Goal: Use online tool/utility: Utilize a website feature to perform a specific function

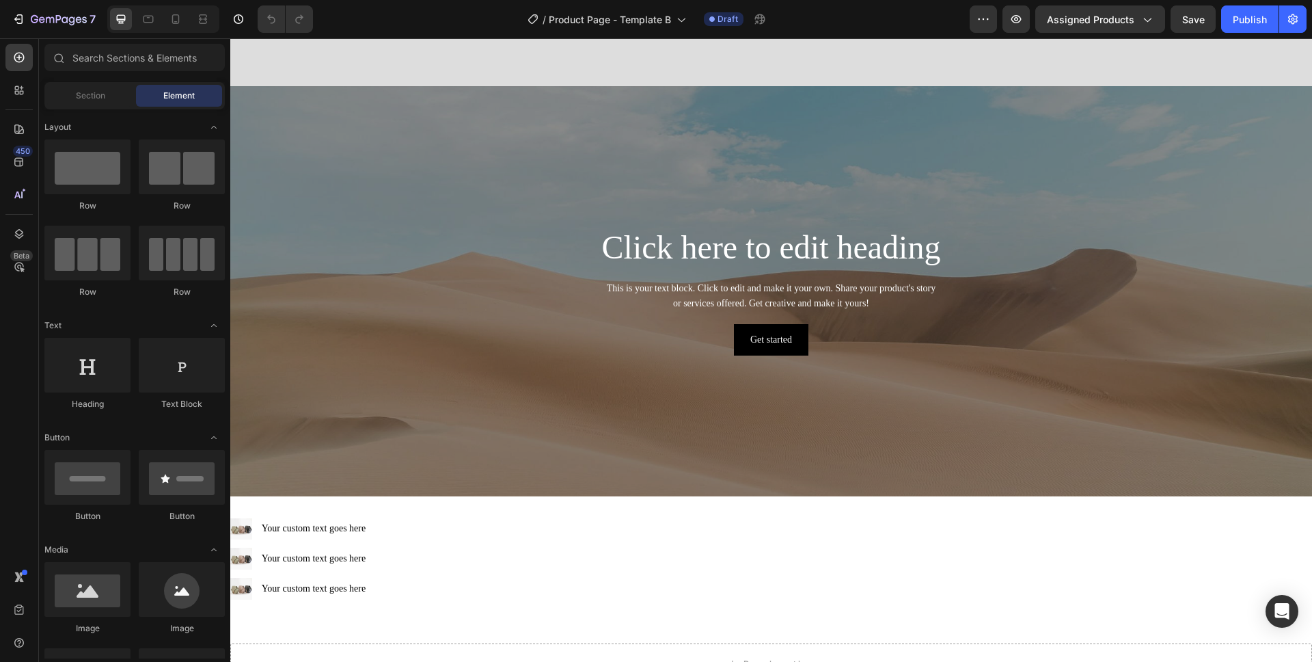
scroll to position [1950, 0]
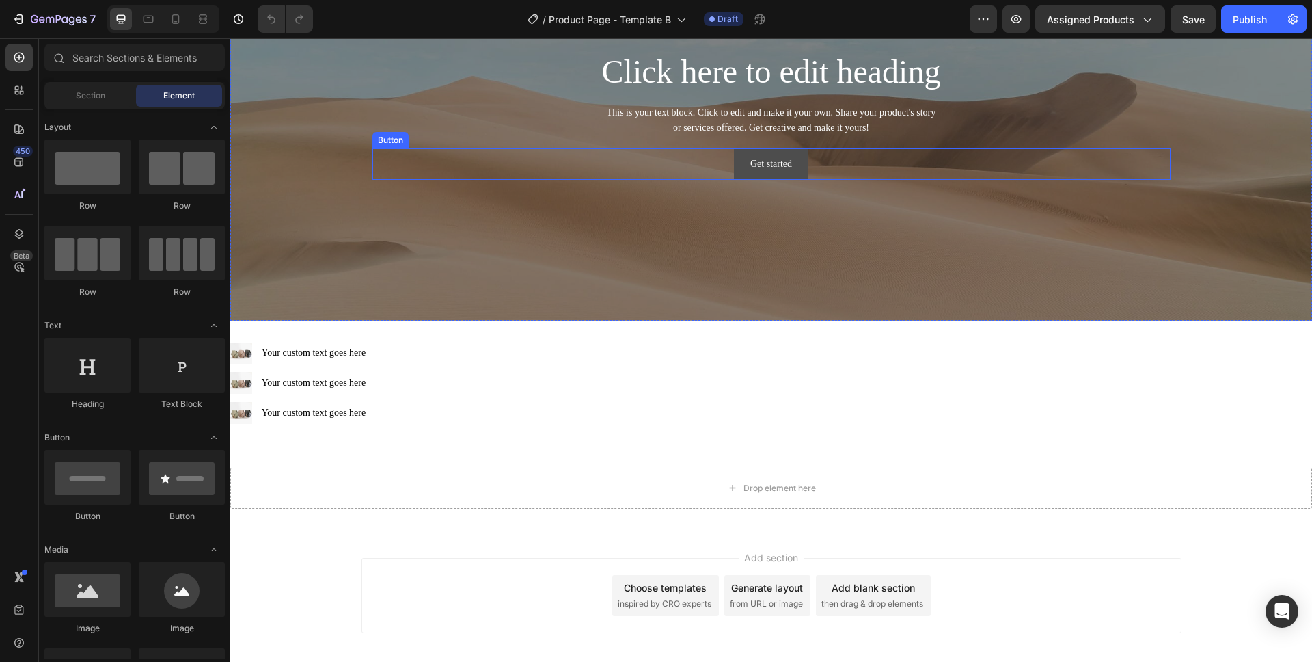
click at [744, 158] on button "Get started" at bounding box center [771, 163] width 74 height 31
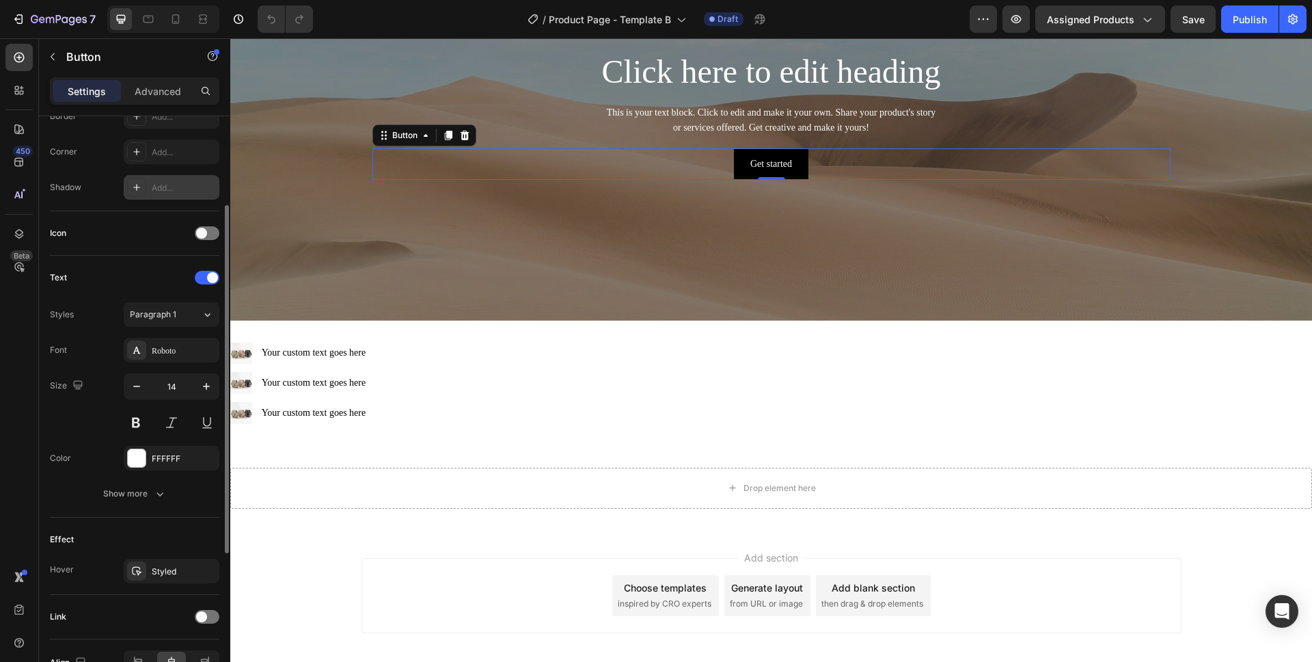
scroll to position [396, 0]
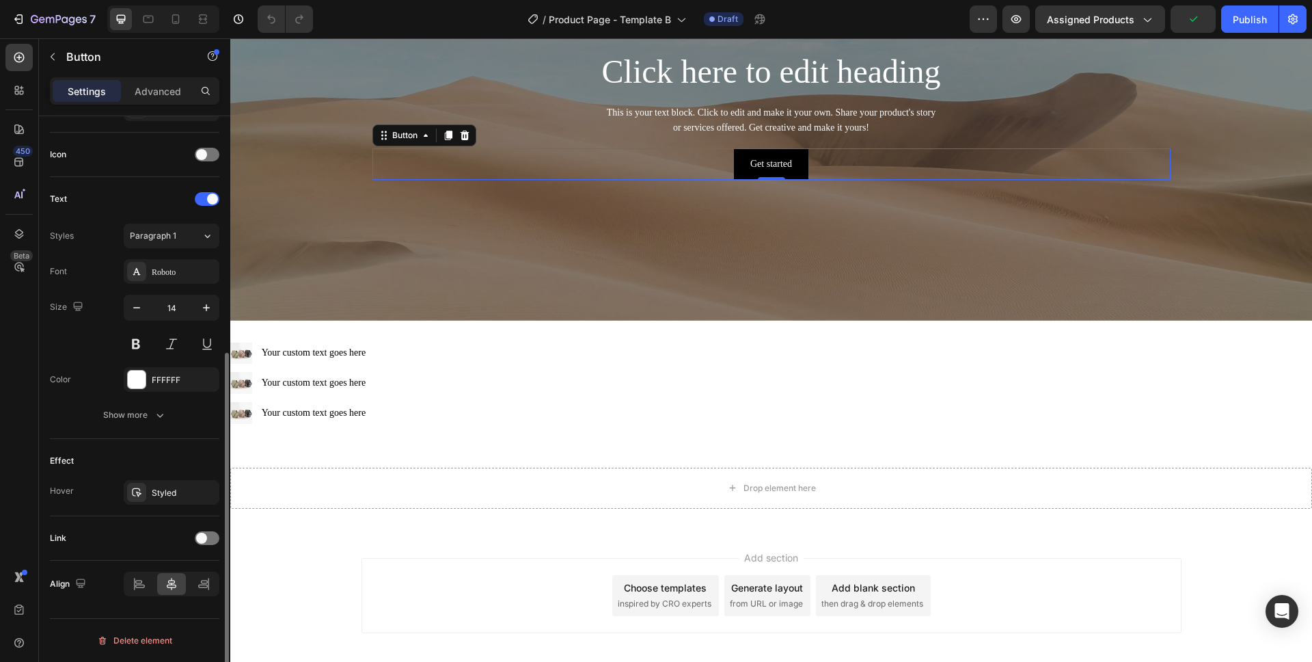
click at [204, 545] on div "Link" at bounding box center [134, 538] width 169 height 22
click at [215, 532] on div at bounding box center [207, 538] width 25 height 14
click at [172, 581] on button "Open page" at bounding box center [172, 572] width 96 height 25
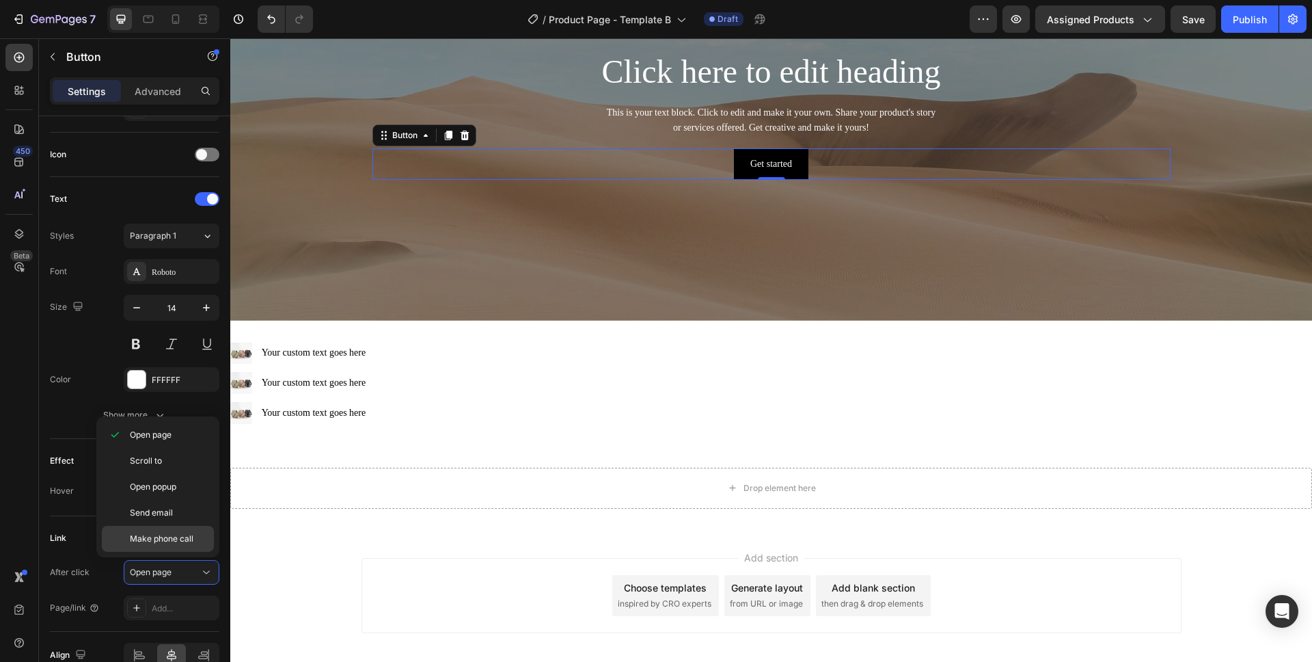
click at [165, 532] on span "Make phone call" at bounding box center [162, 538] width 64 height 12
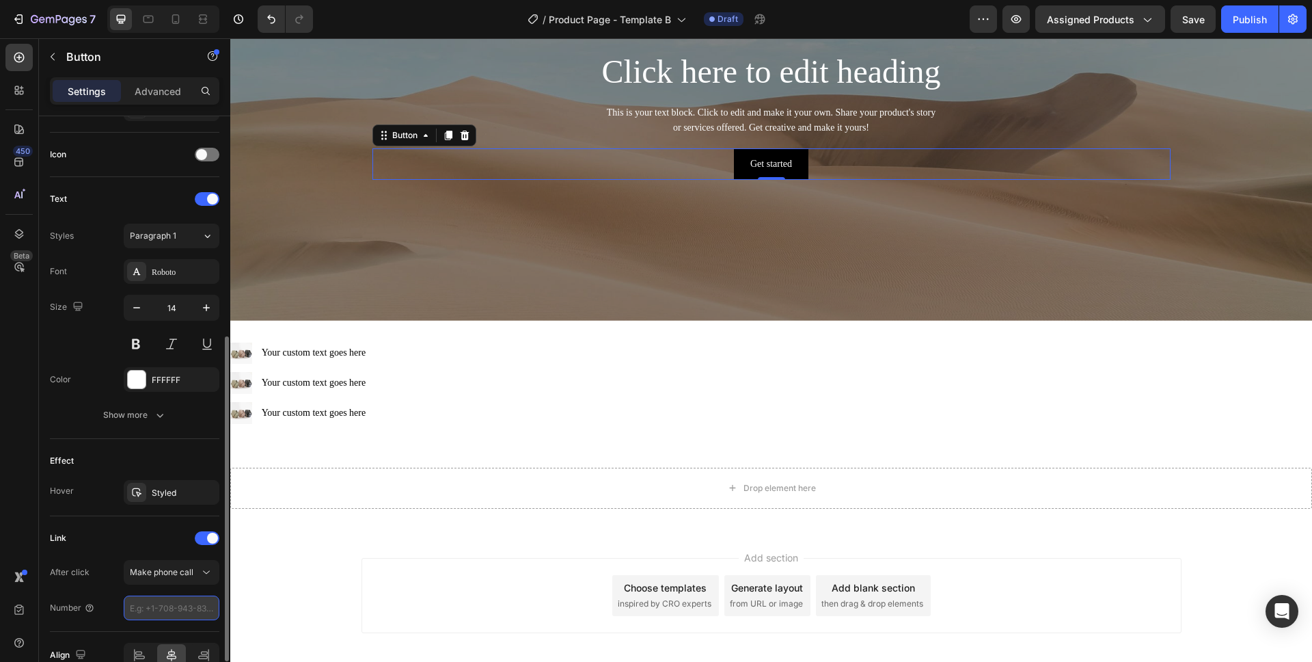
click at [165, 610] on input "number" at bounding box center [172, 607] width 96 height 25
type input "1"
type input "1855"
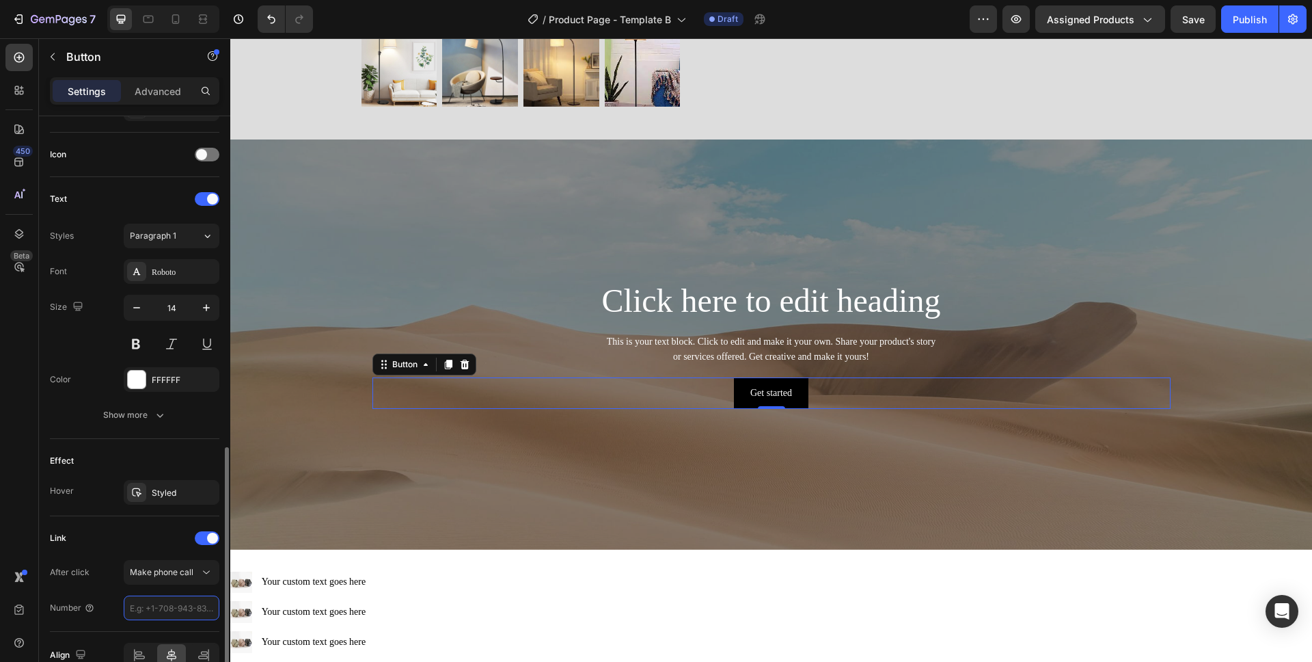
scroll to position [467, 0]
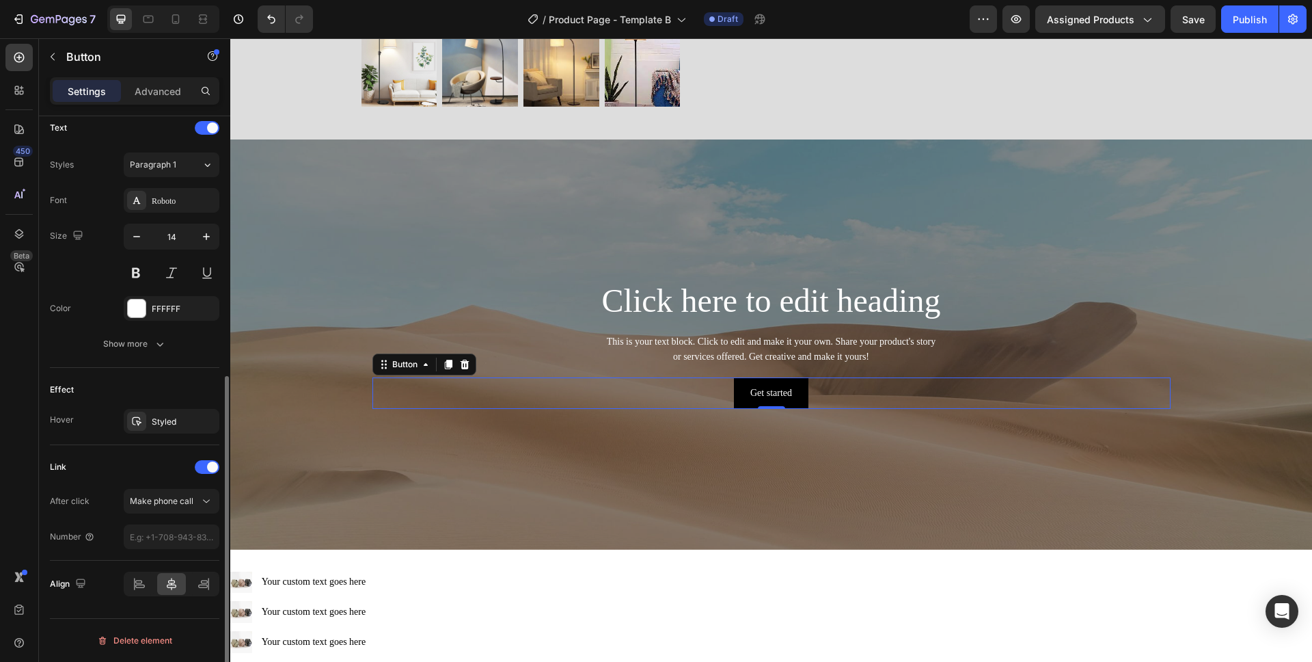
click at [164, 465] on div "Link" at bounding box center [134, 467] width 169 height 22
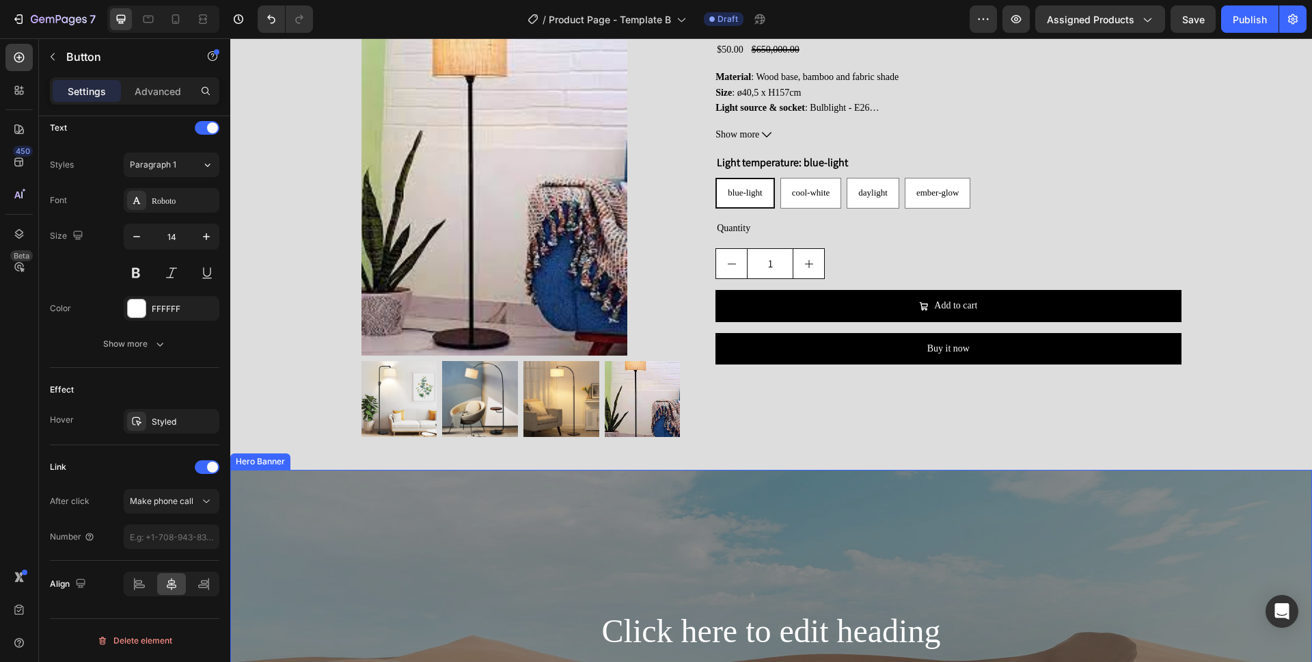
scroll to position [1388, 0]
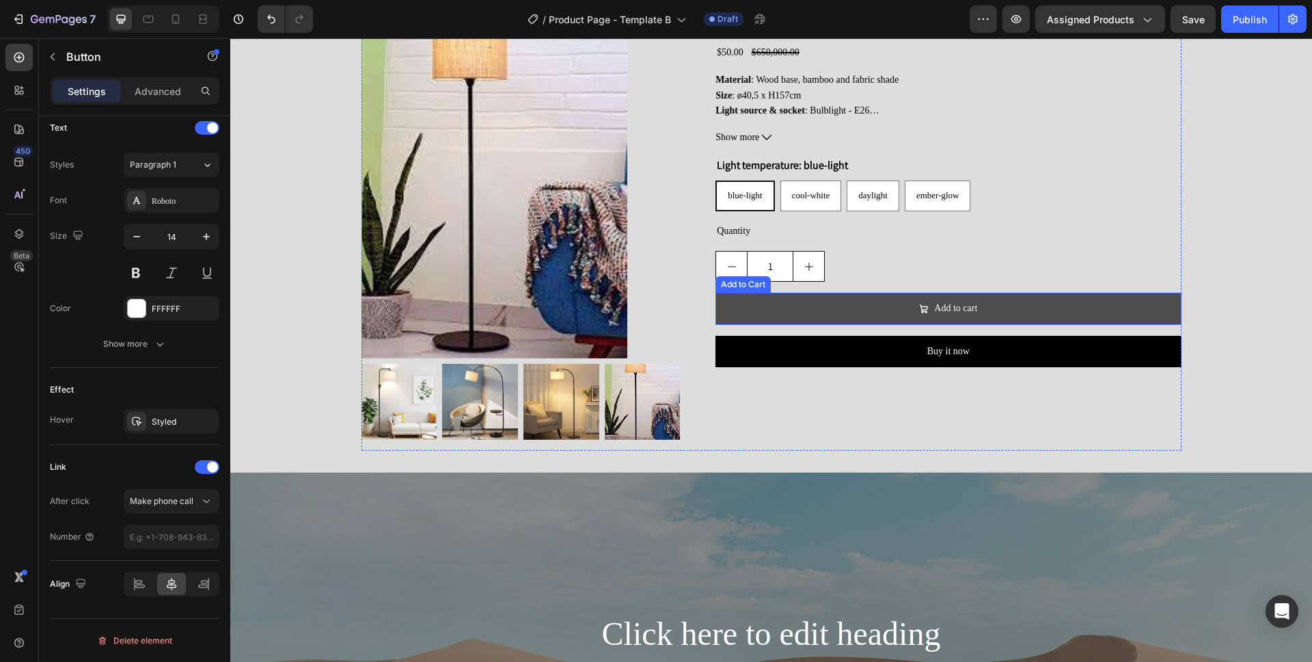
click at [1021, 315] on button "Add to cart" at bounding box center [948, 308] width 465 height 31
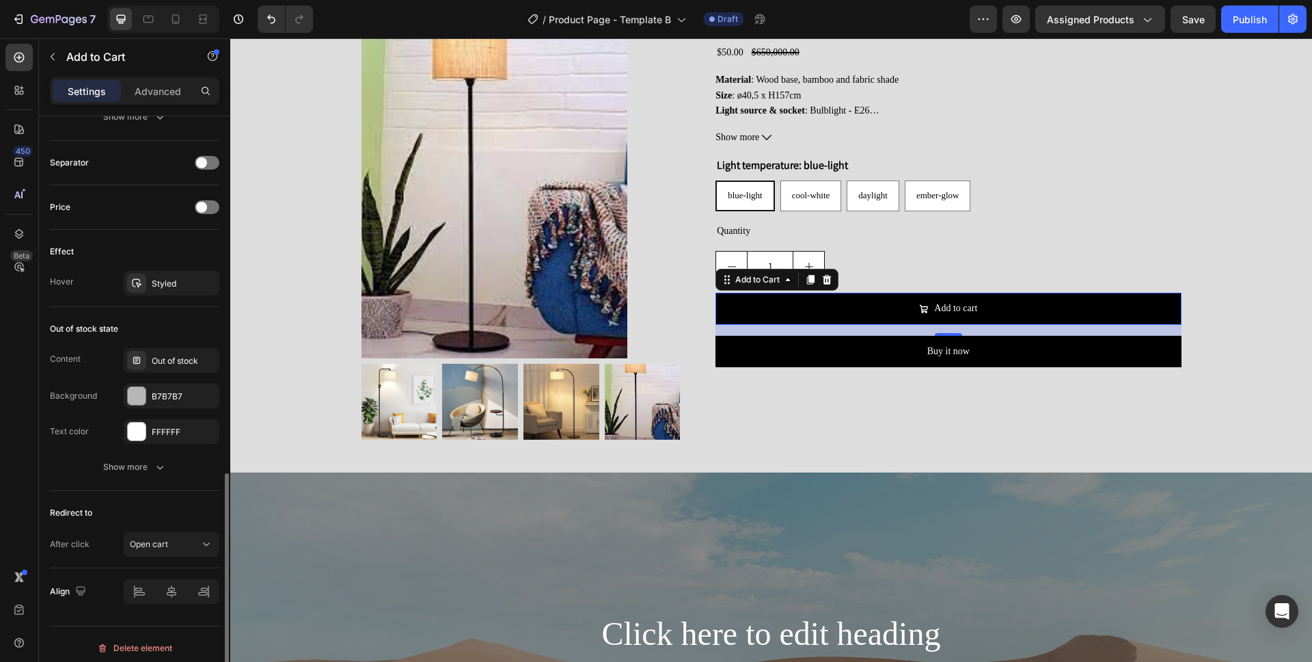
scroll to position [988, 0]
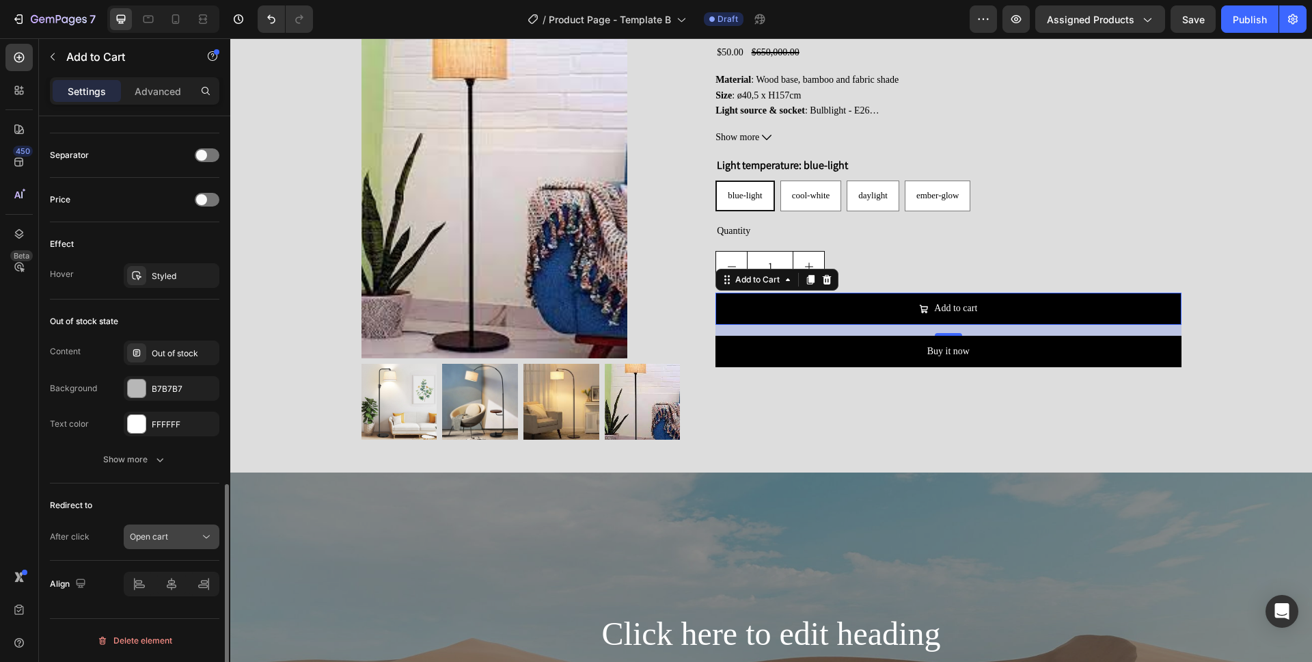
click at [176, 528] on button "Open cart" at bounding box center [172, 536] width 96 height 25
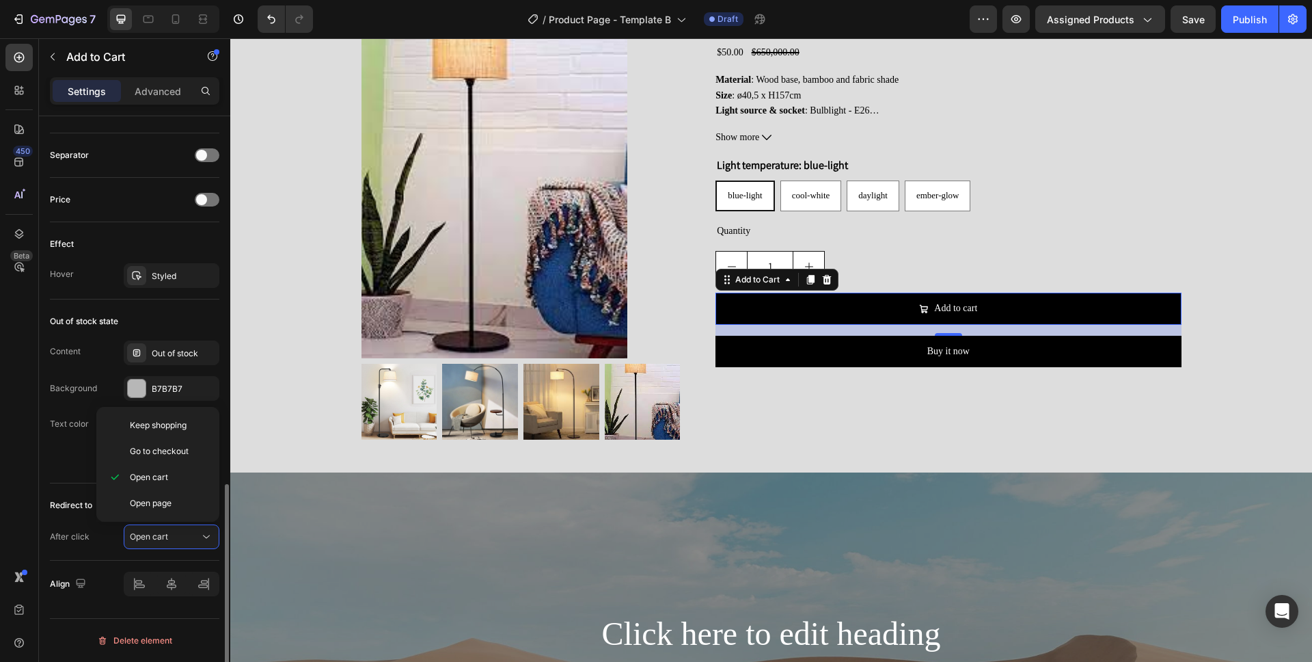
click at [64, 478] on div "Out of stock state Content Out of stock Background B7B7B7 Text color FFFFFF Sho…" at bounding box center [134, 391] width 169 height 184
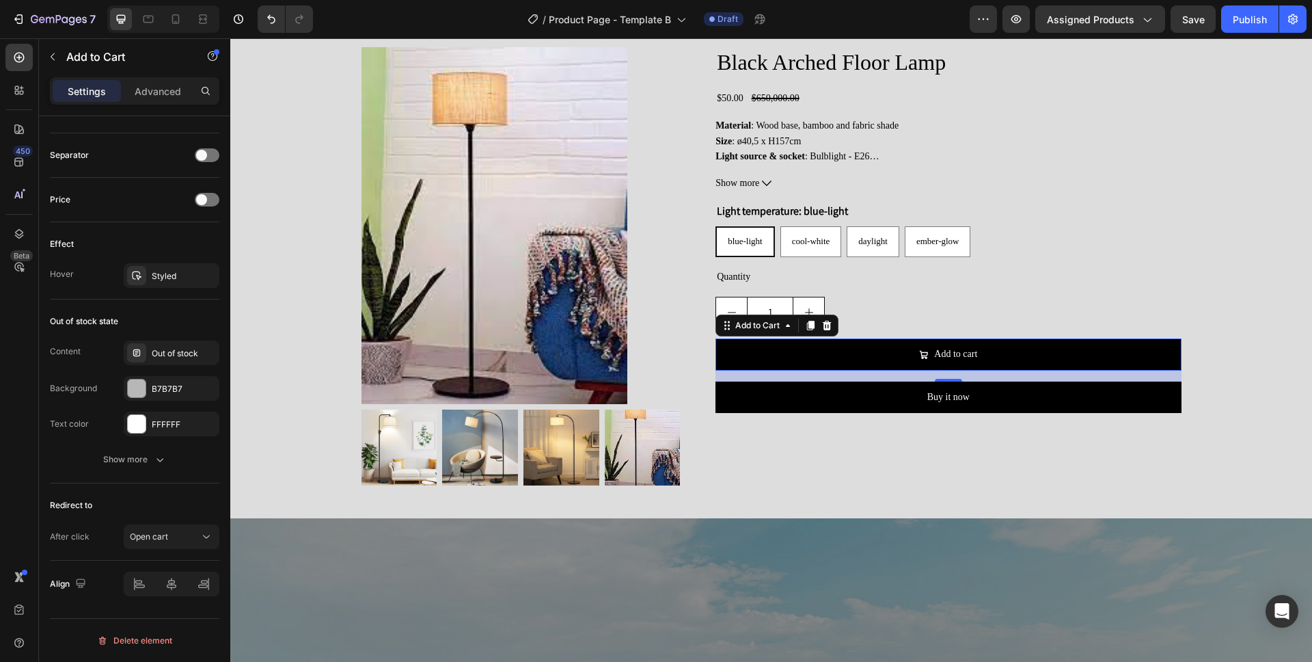
scroll to position [1338, 0]
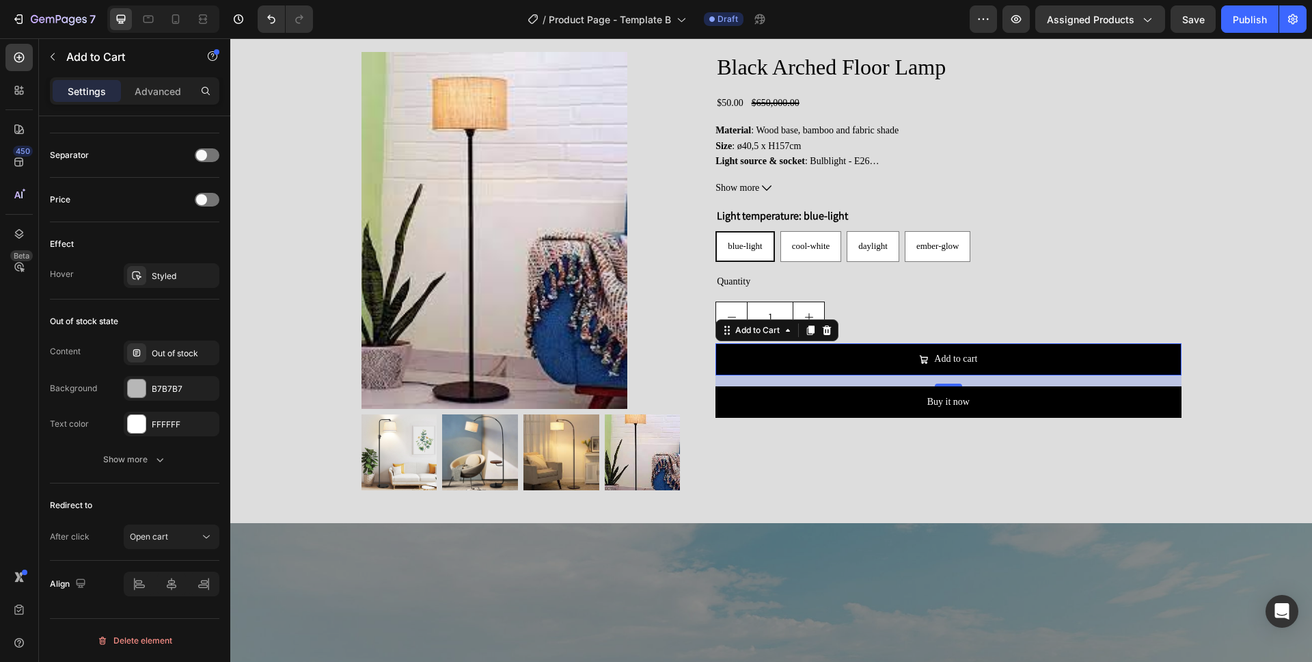
click at [953, 392] on div "16" at bounding box center [949, 397] width 14 height 11
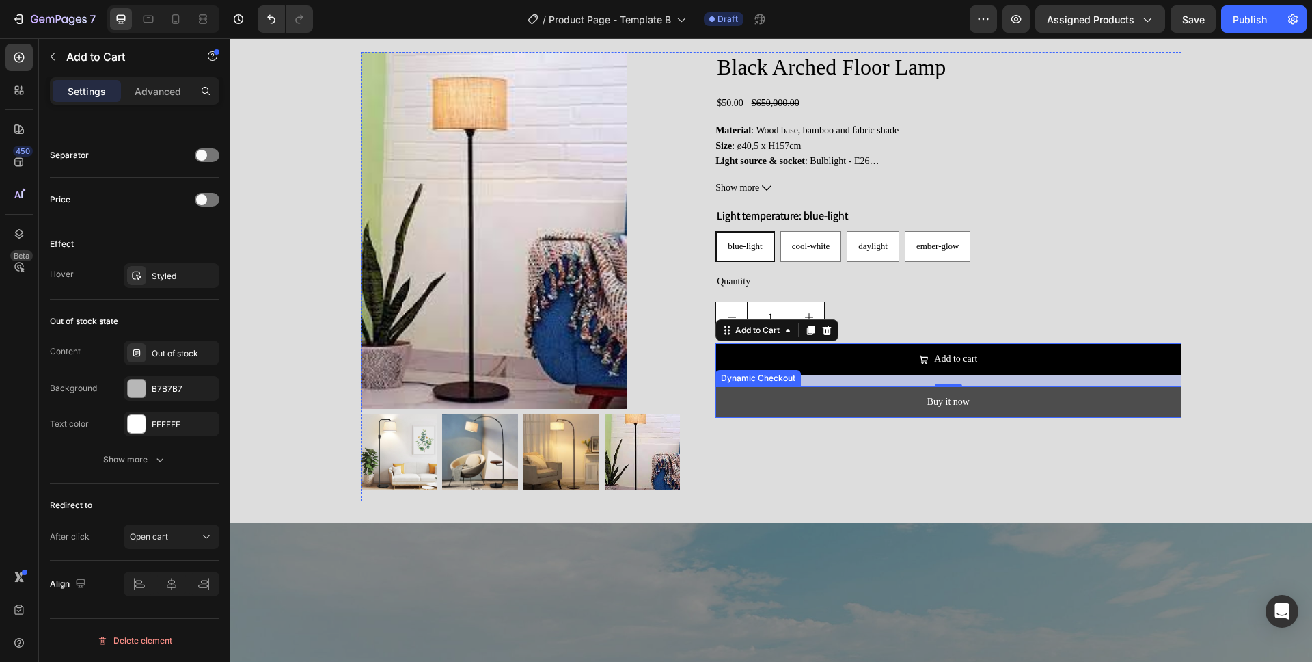
click at [906, 394] on button "Buy it now" at bounding box center [948, 401] width 465 height 31
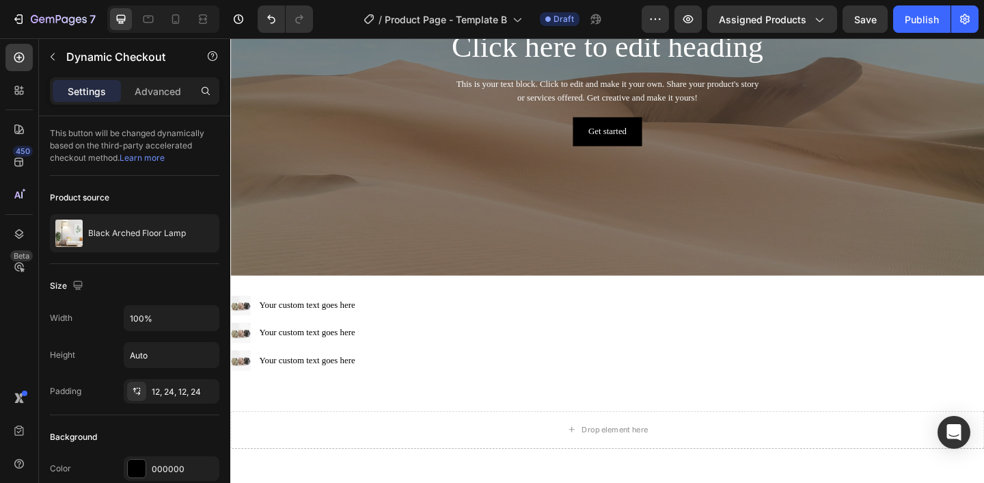
scroll to position [1978, 0]
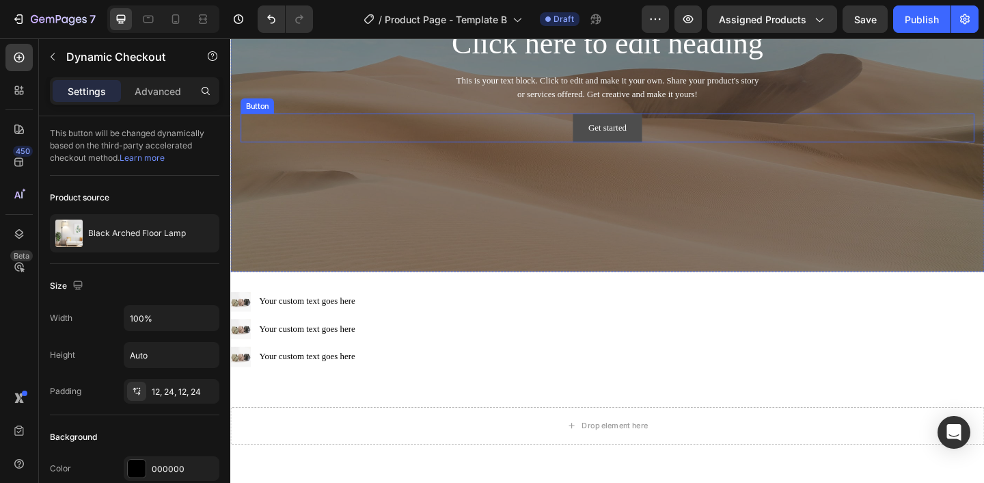
click at [674, 137] on button "Get started" at bounding box center [640, 135] width 74 height 31
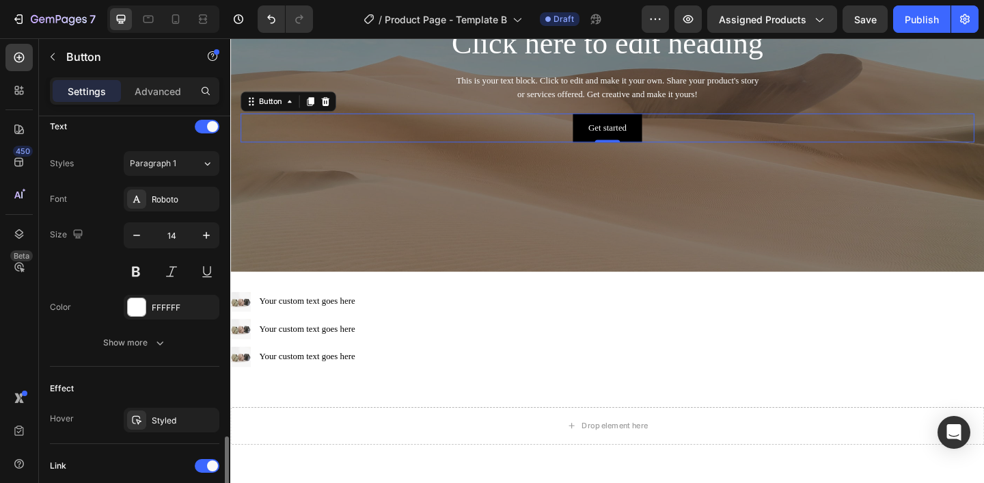
scroll to position [646, 0]
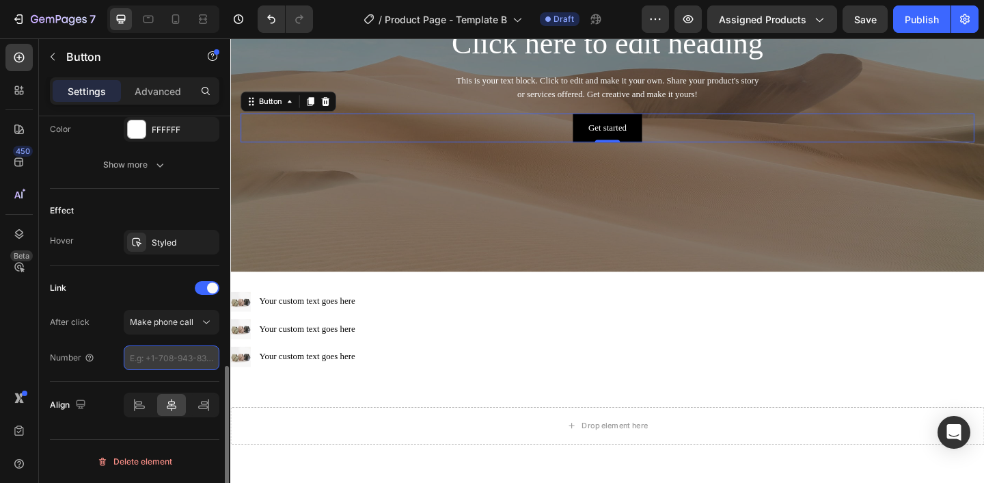
click at [167, 353] on input "number" at bounding box center [172, 357] width 96 height 25
click at [144, 356] on input "0971039646" at bounding box center [172, 357] width 96 height 25
click at [159, 358] on input "0971039646" at bounding box center [172, 357] width 96 height 25
type input "0971039646"
click at [85, 347] on div "Number" at bounding box center [72, 358] width 45 height 22
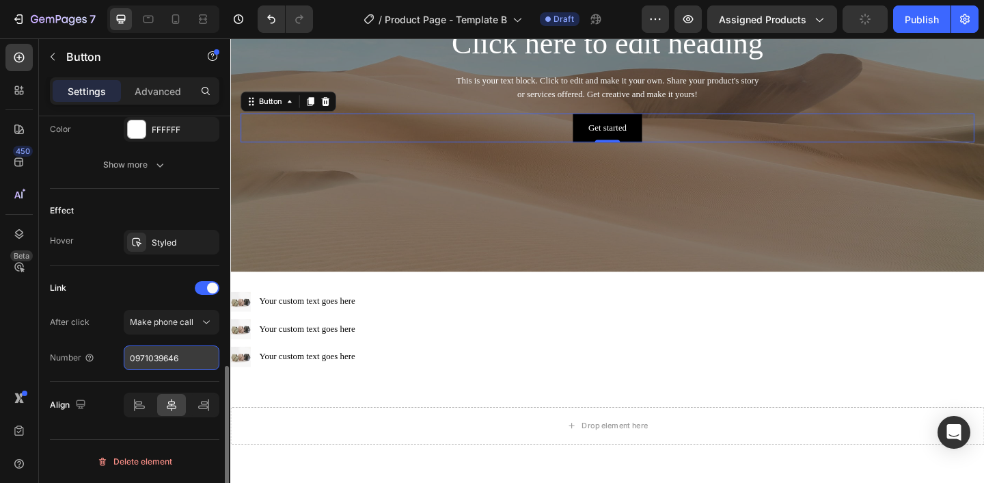
click at [149, 359] on input "0971039646" at bounding box center [172, 357] width 96 height 25
type input "849719"
click at [162, 367] on input "849719" at bounding box center [172, 357] width 96 height 25
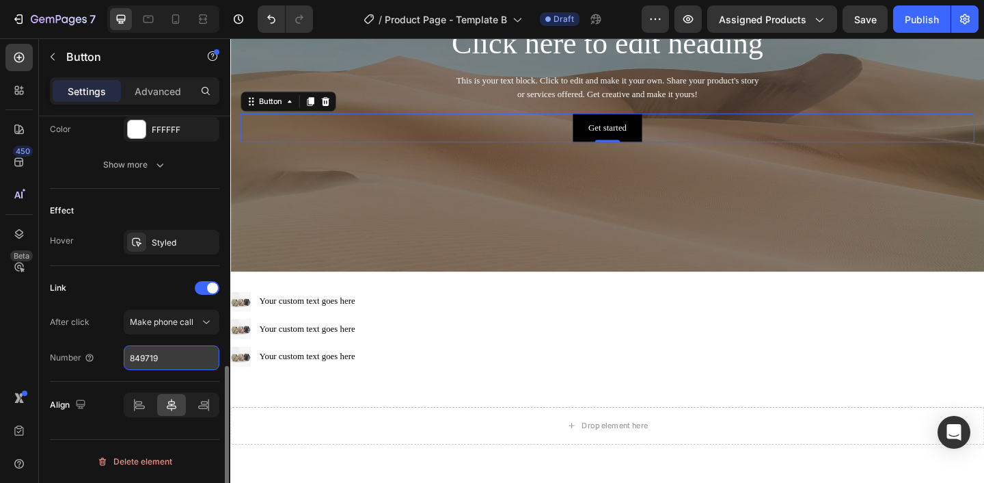
click at [162, 367] on input "849719" at bounding box center [172, 357] width 96 height 25
type input "0"
type input "7"
click at [105, 370] on div "Link After click Make phone call Number 7" at bounding box center [134, 324] width 169 height 116
click at [139, 353] on input "7" at bounding box center [172, 357] width 96 height 25
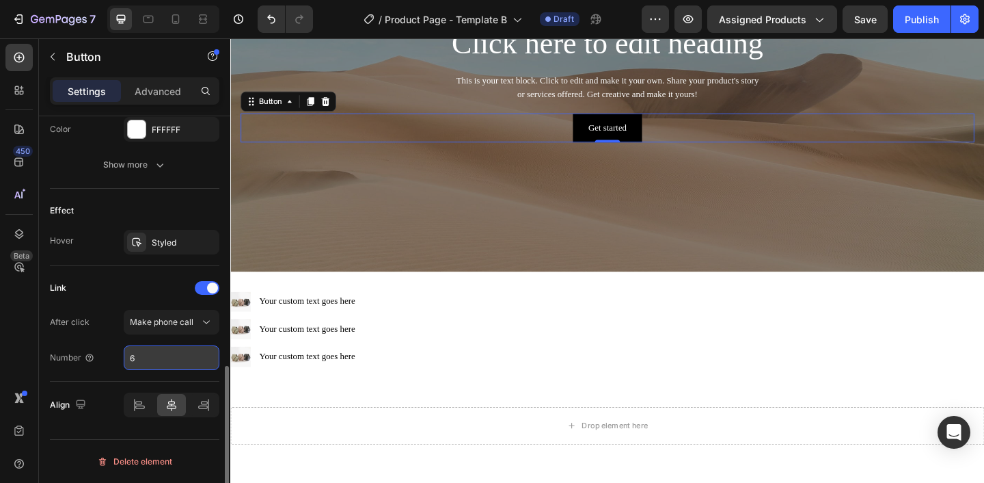
type input "7"
click at [81, 372] on div "Link After click Make phone call Number 7" at bounding box center [134, 324] width 169 height 116
click at [141, 358] on input "7" at bounding box center [172, 357] width 96 height 25
click at [96, 378] on div "Link After click Make phone call Number" at bounding box center [134, 324] width 169 height 116
click at [134, 367] on input "number" at bounding box center [172, 357] width 96 height 25
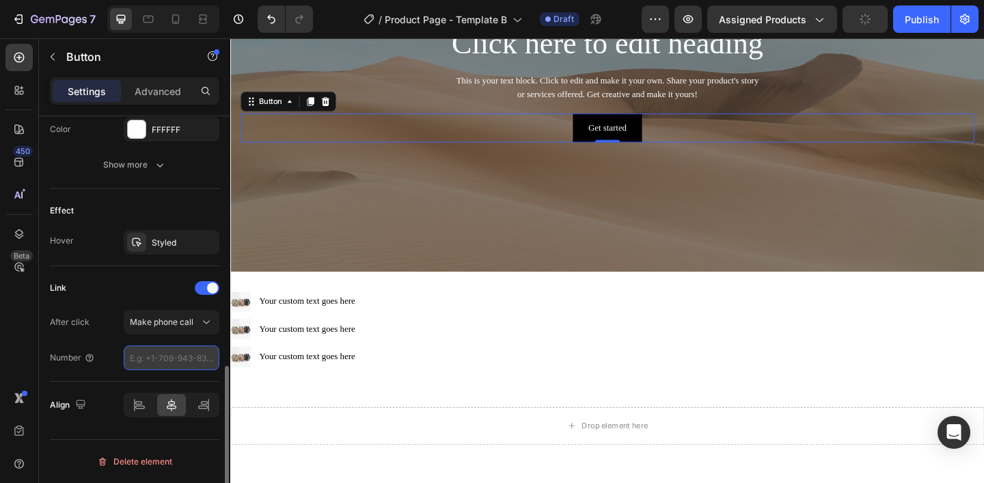
type input "0"
type input "1"
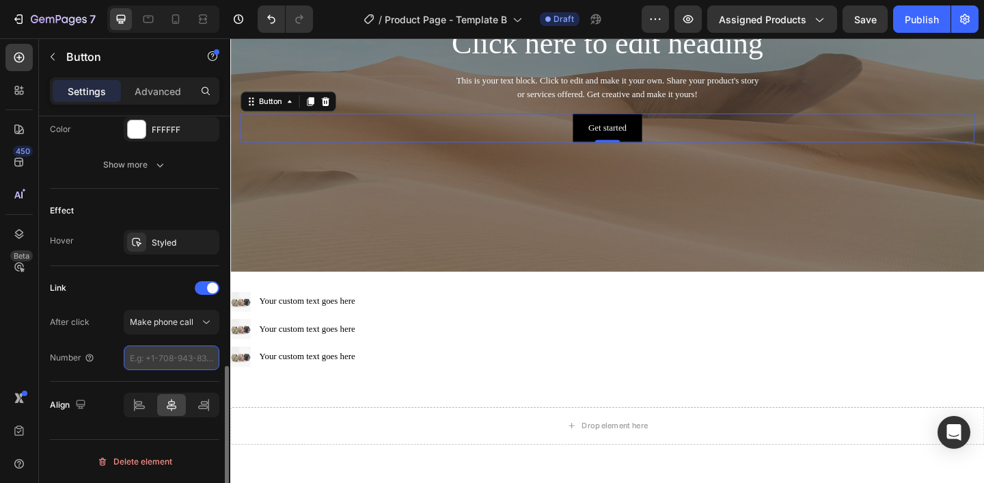
type input "1"
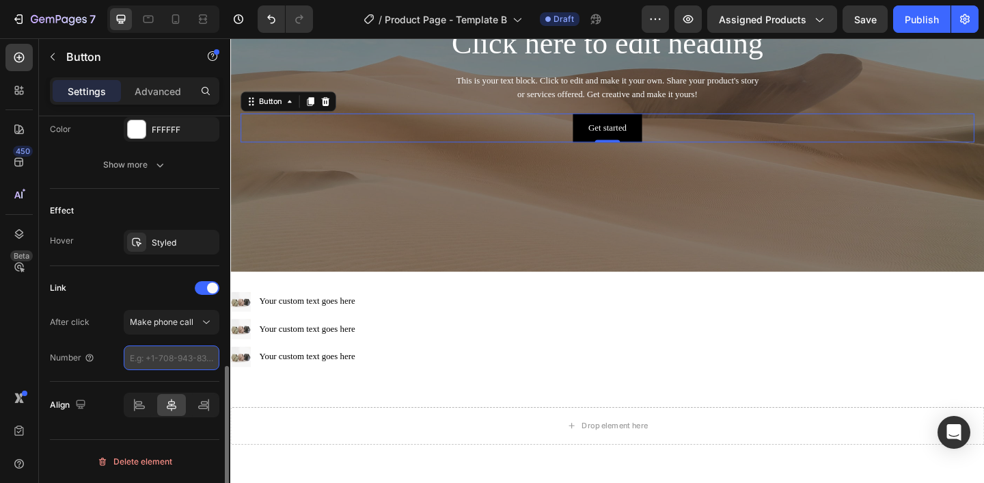
type input "1"
type input "0"
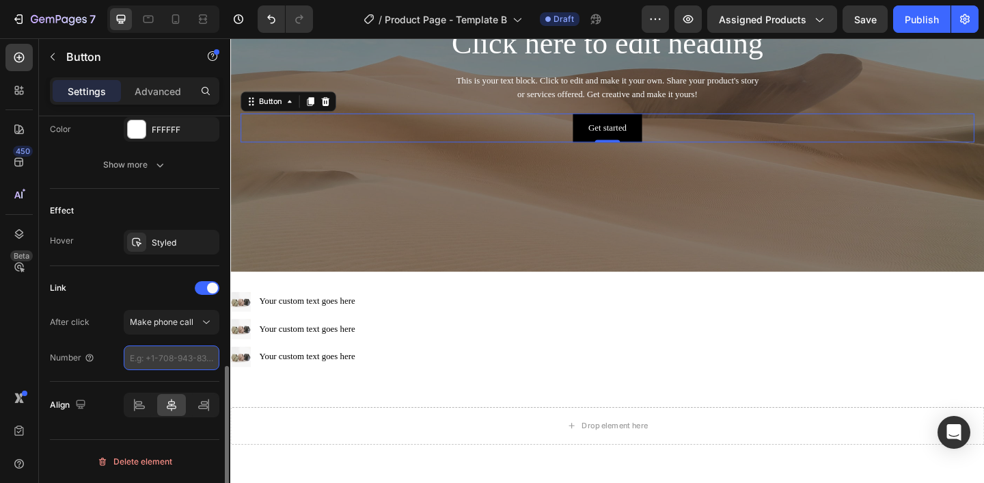
type input "0"
click at [112, 368] on div "Number" at bounding box center [134, 357] width 169 height 25
click at [133, 365] on input "number" at bounding box center [172, 357] width 96 height 25
type input "0"
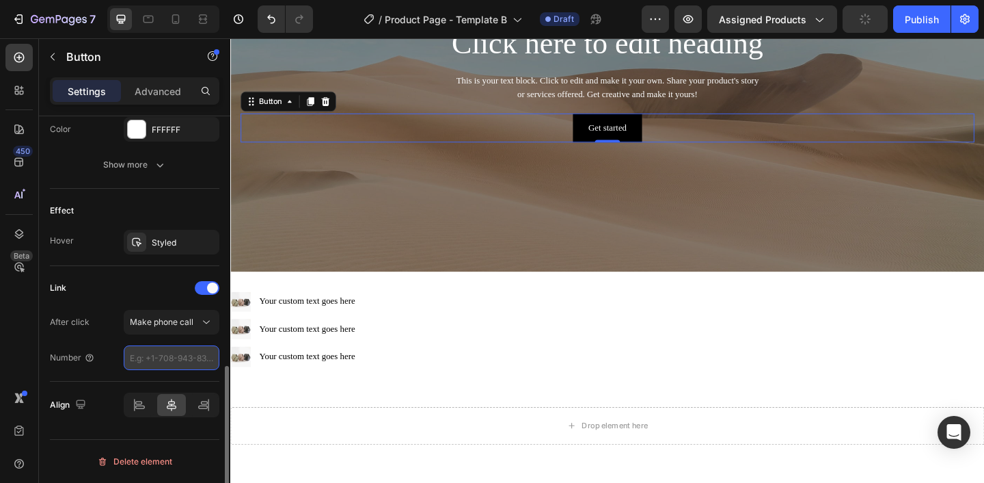
type input "0"
type input "83"
type input "0"
click at [100, 362] on div "Number" at bounding box center [134, 357] width 169 height 25
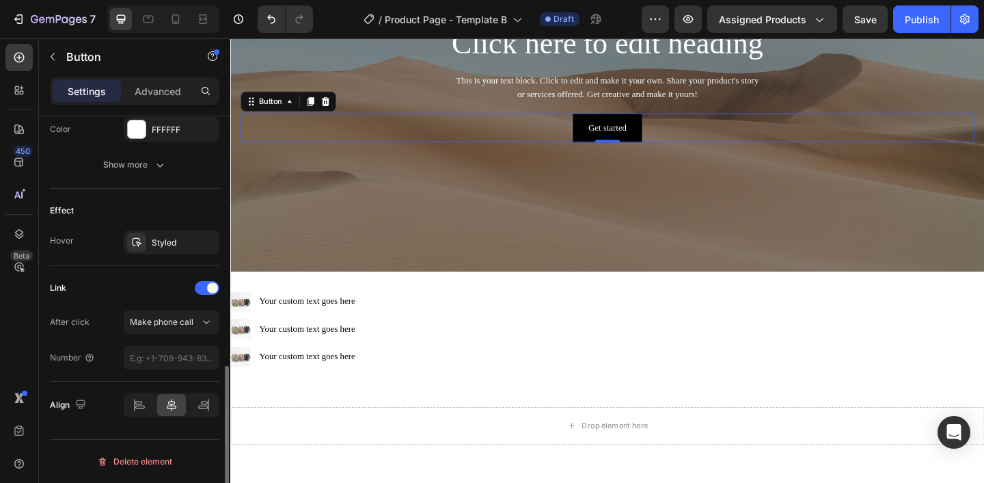
click at [167, 334] on div "After click Make phone call Number" at bounding box center [134, 340] width 169 height 60
click at [168, 320] on span "Make phone call" at bounding box center [162, 321] width 64 height 10
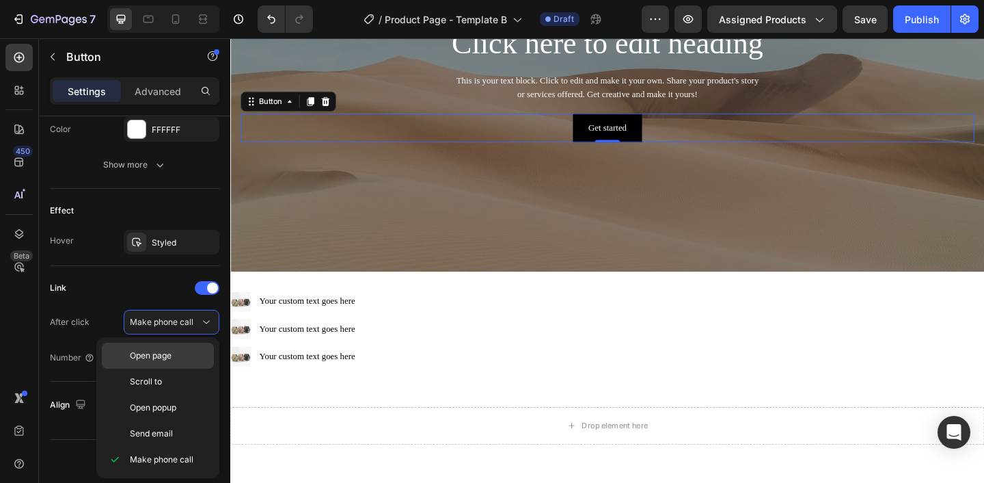
click at [169, 368] on div "Open page" at bounding box center [158, 381] width 112 height 26
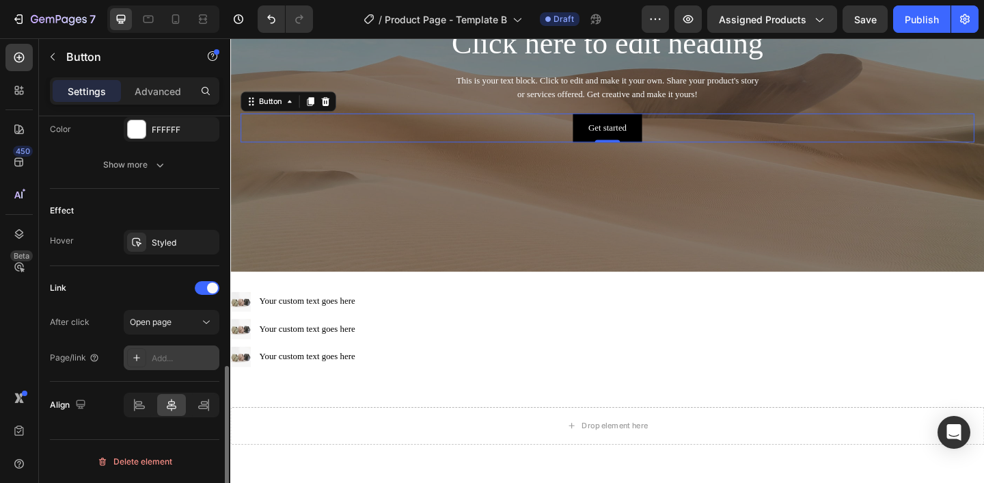
click at [163, 355] on div "Add..." at bounding box center [184, 358] width 64 height 12
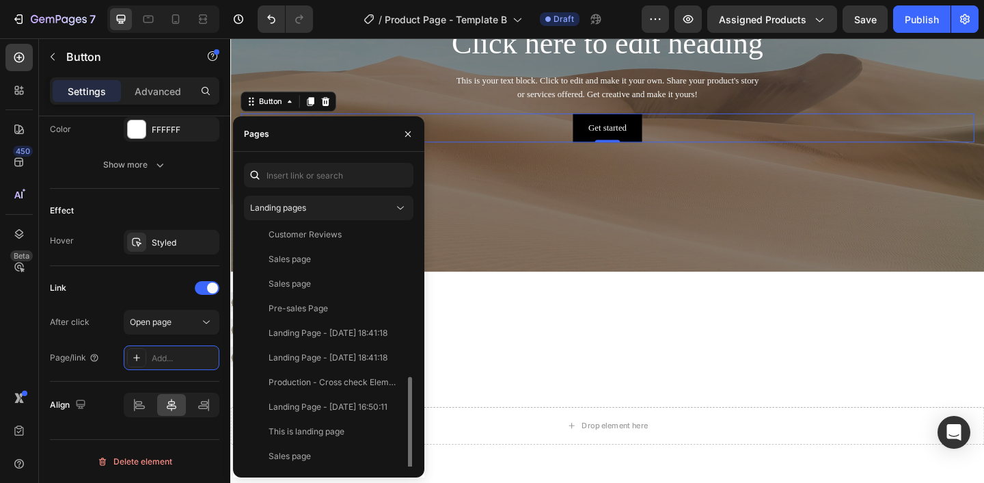
scroll to position [377, 0]
click at [361, 210] on div "Landing pages" at bounding box center [322, 208] width 144 height 12
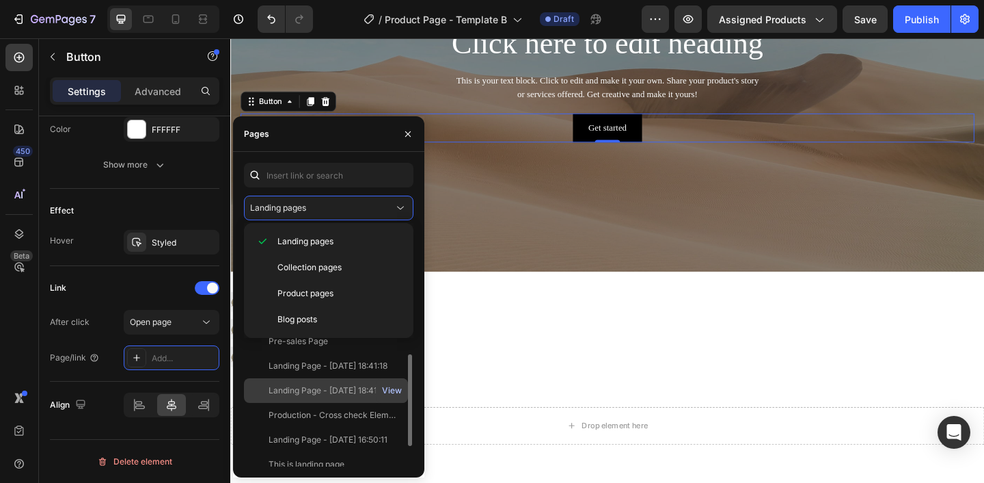
scroll to position [327, 0]
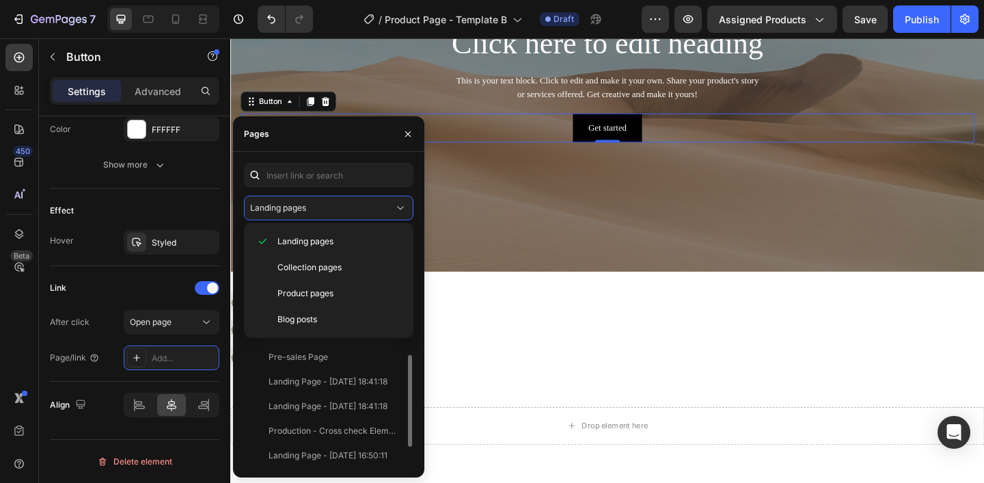
click at [419, 219] on div "Landing pages Contact View Your privacy choices View UAT Element settings 1.5 V…" at bounding box center [328, 314] width 191 height 303
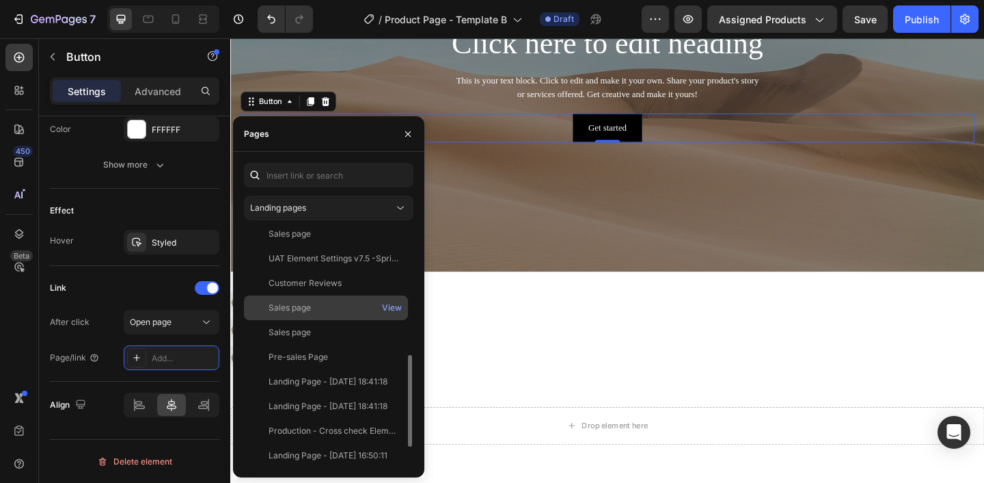
scroll to position [377, 0]
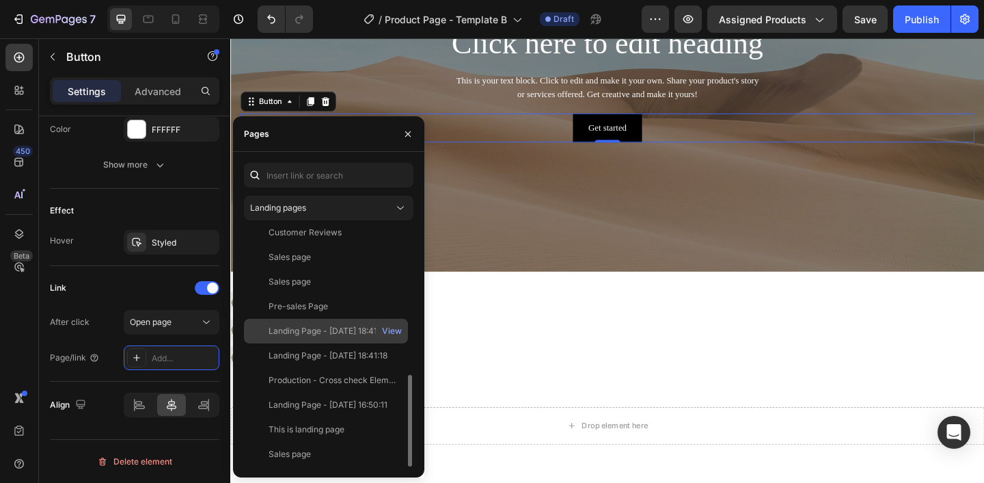
click at [335, 326] on div "Landing Page - [DATE] 18:41:18" at bounding box center [328, 331] width 119 height 12
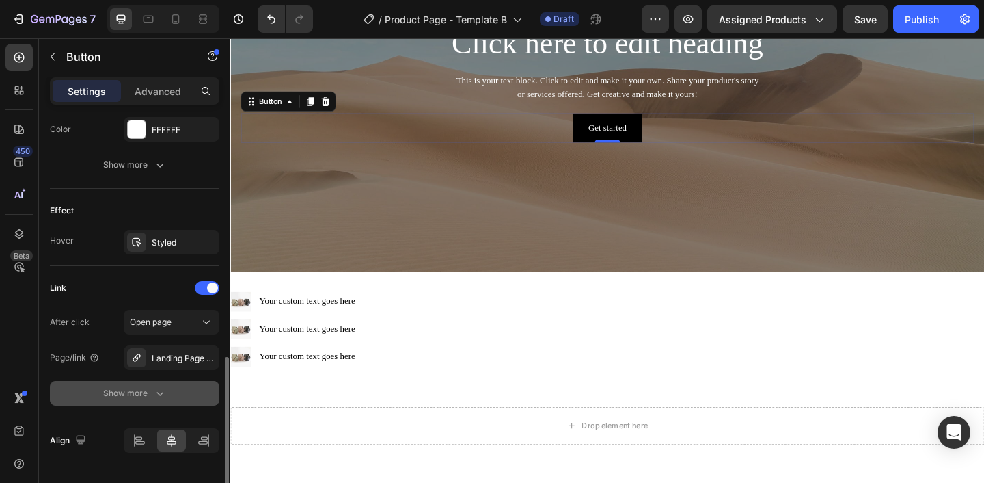
click at [148, 398] on div "Show more" at bounding box center [135, 393] width 64 height 14
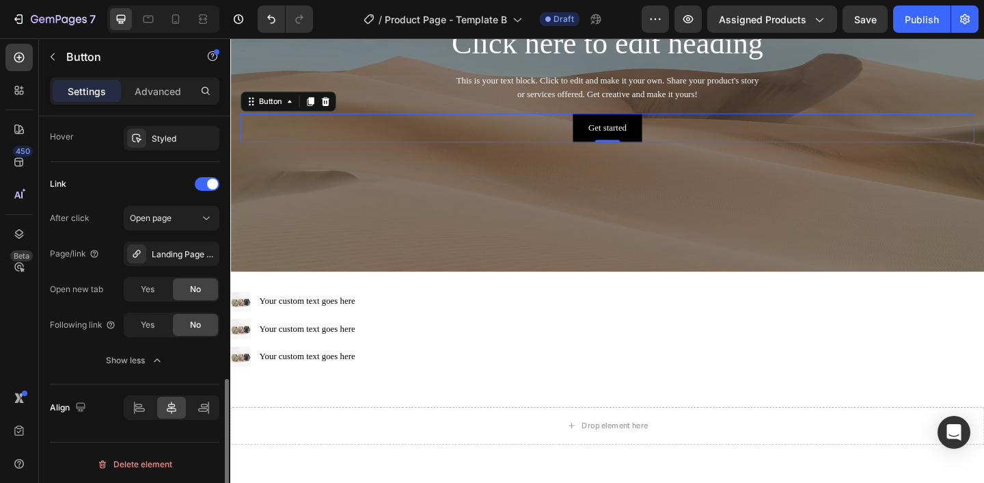
scroll to position [744, 0]
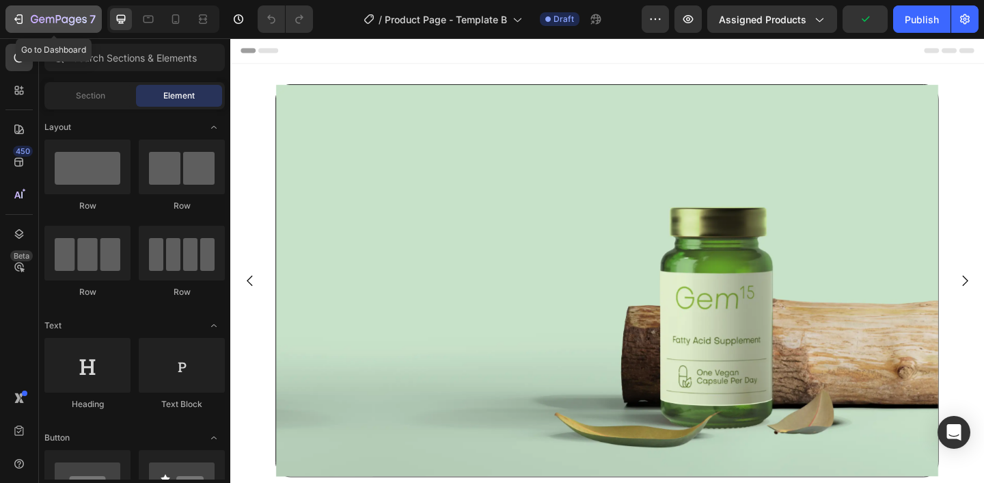
click at [31, 12] on div "7" at bounding box center [63, 19] width 65 height 16
